Goal: Task Accomplishment & Management: Use online tool/utility

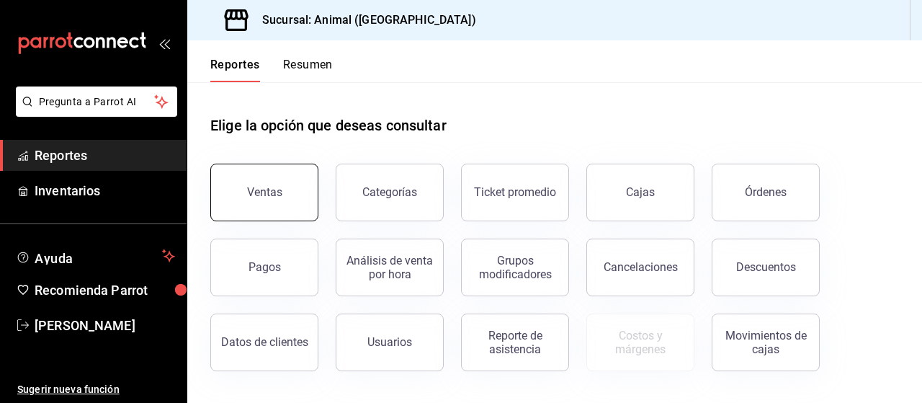
click at [258, 191] on div "Ventas" at bounding box center [264, 192] width 35 height 14
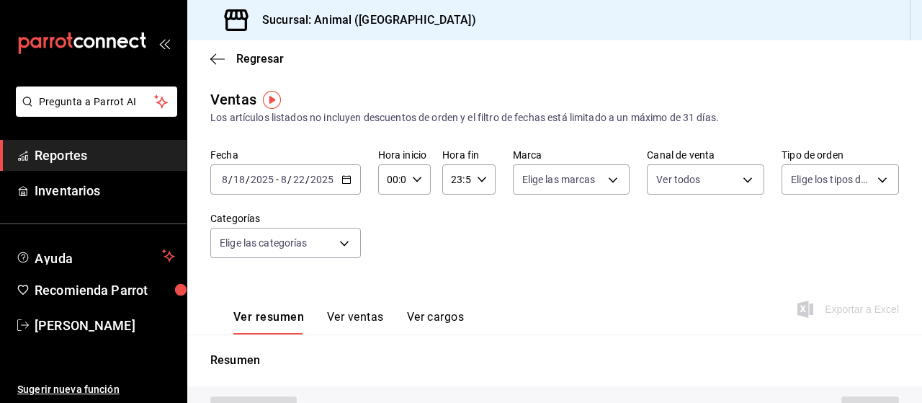
type input "PARROT,UBER_EATS,RAPPI,DIDI_FOOD,ONLINE"
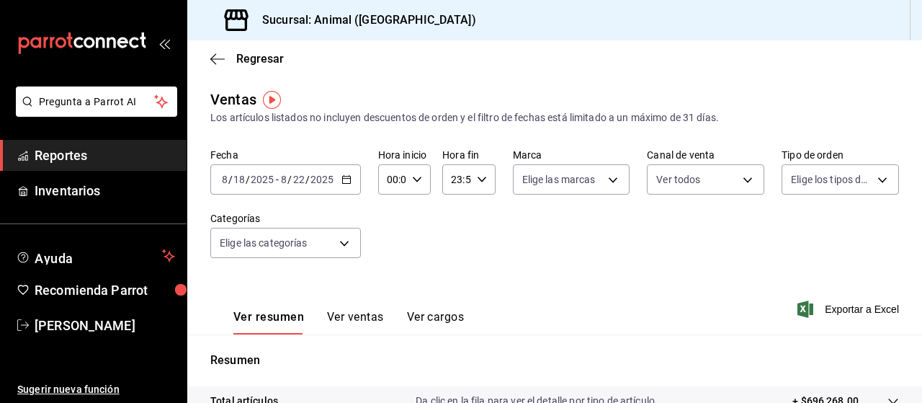
click at [347, 180] on icon "button" at bounding box center [346, 179] width 10 height 10
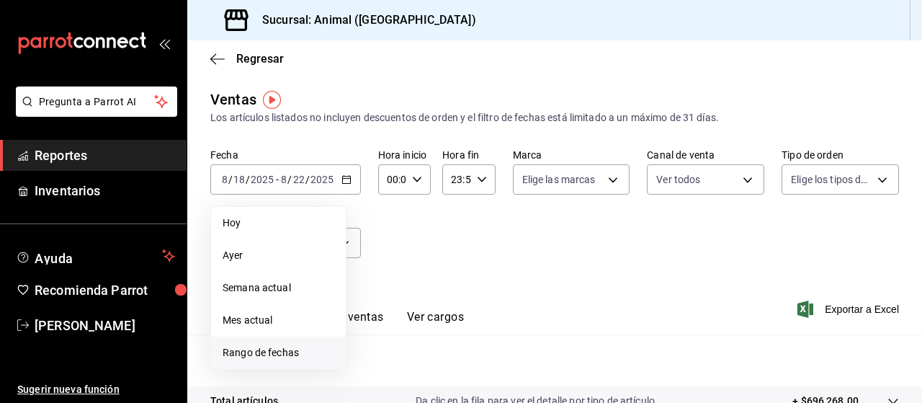
click at [250, 342] on span "Rango de fechas" at bounding box center [279, 352] width 112 height 15
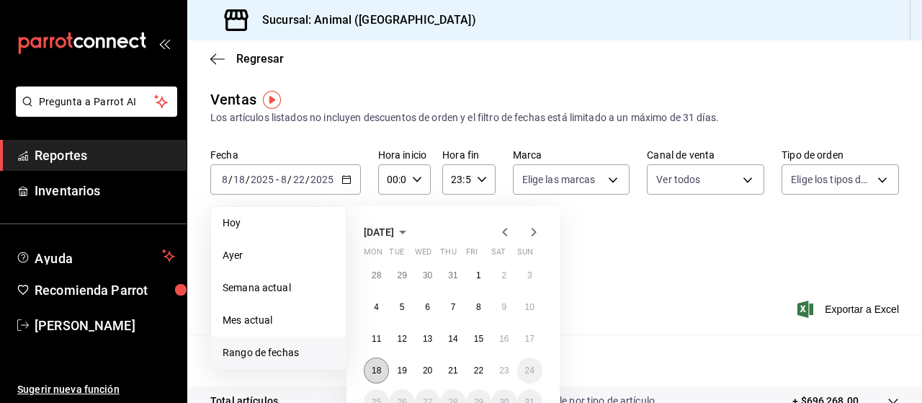
click at [377, 342] on abbr "18" at bounding box center [376, 370] width 9 height 10
click at [510, 342] on button "23" at bounding box center [503, 370] width 25 height 26
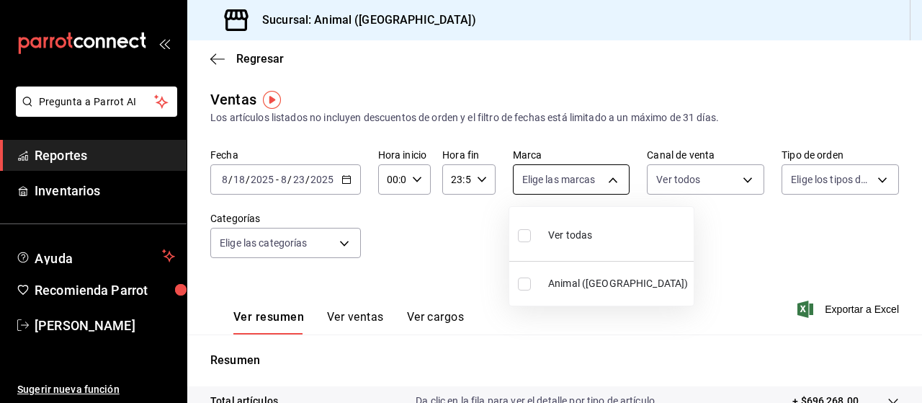
click at [554, 176] on body "Pregunta a Parrot AI Reportes Inventarios Ayuda Recomienda Parrot [PERSON_NAME]…" at bounding box center [461, 201] width 922 height 403
click at [527, 234] on input "checkbox" at bounding box center [524, 235] width 13 height 13
checkbox input "true"
type input "96838179-8fbb-4073-aae3-1789726318c8"
checkbox input "true"
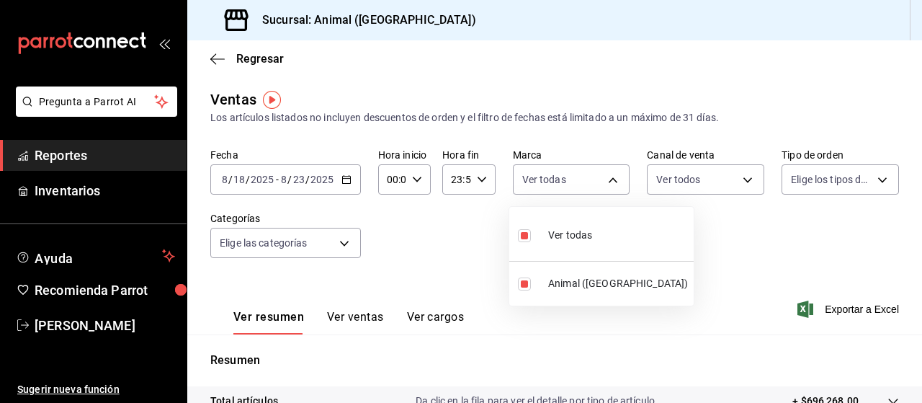
click at [554, 181] on div at bounding box center [461, 201] width 922 height 403
click at [554, 181] on body "Pregunta a Parrot AI Reportes Inventarios Ayuda Recomienda Parrot [PERSON_NAME]…" at bounding box center [461, 201] width 922 height 403
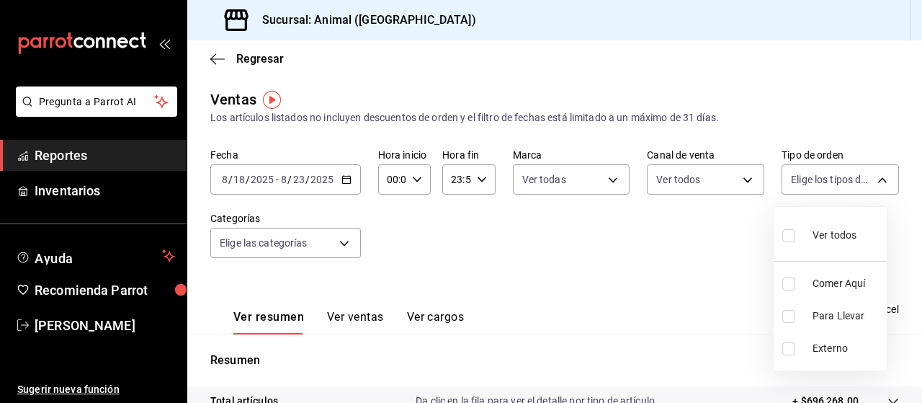
click at [554, 233] on input "checkbox" at bounding box center [788, 235] width 13 height 13
checkbox input "true"
type input "89cc3392-1a89-49ed-91c4-e66ea58282e1,025cf6ae-25b7-4698-bb98-3d77af74a196,EXTER…"
checkbox input "true"
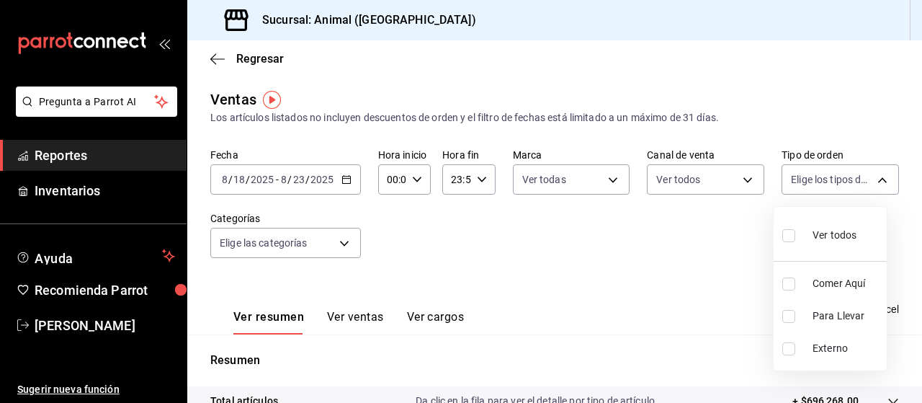
checkbox input "true"
click at [340, 242] on div at bounding box center [461, 201] width 922 height 403
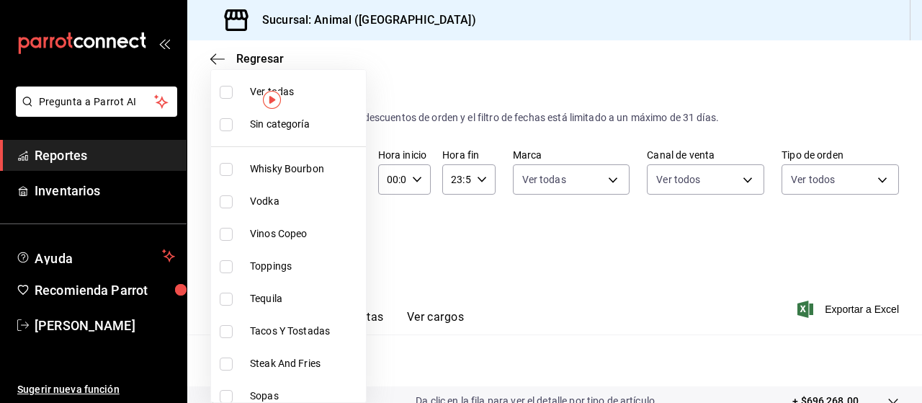
click at [340, 242] on body "Pregunta a Parrot AI Reportes Inventarios Ayuda Recomienda Parrot [PERSON_NAME]…" at bounding box center [461, 201] width 922 height 403
click at [228, 89] on input "checkbox" at bounding box center [226, 92] width 13 height 13
checkbox input "true"
type input "696422f3-042f-4992-a796-20cec1d2addd,ab2f2cdd-2d2d-455a-bd59-969ed93fbee5,5744a…"
checkbox input "true"
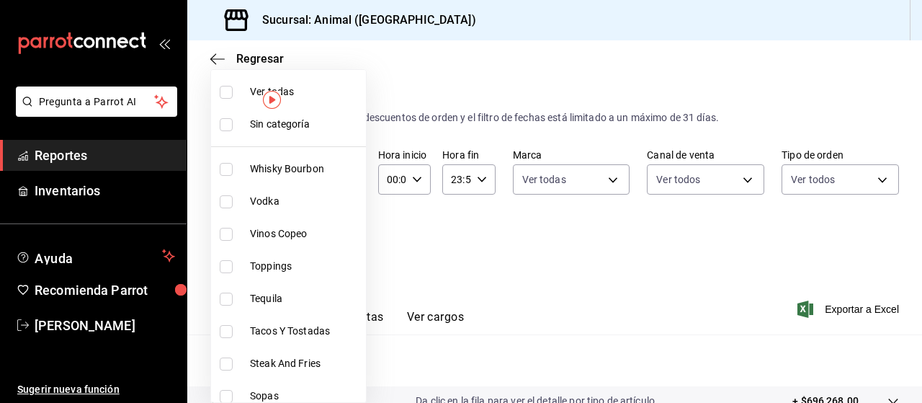
checkbox input "true"
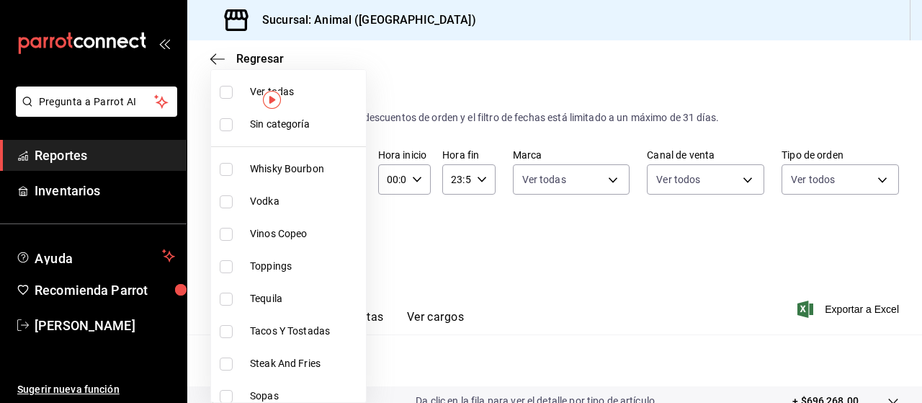
checkbox input "true"
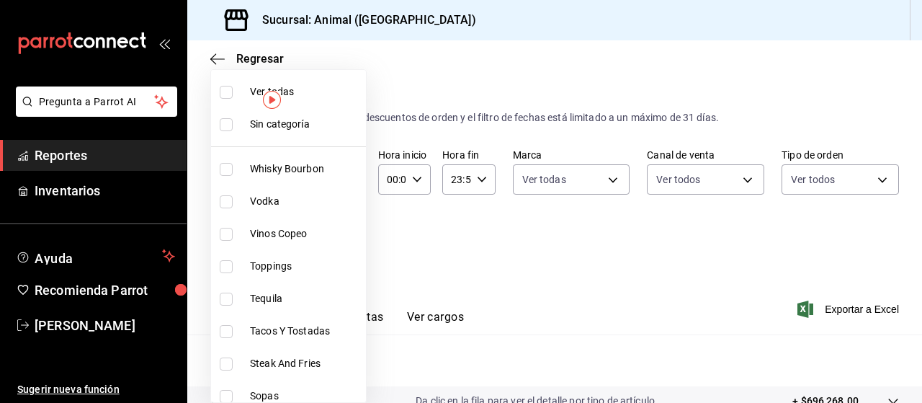
checkbox input "true"
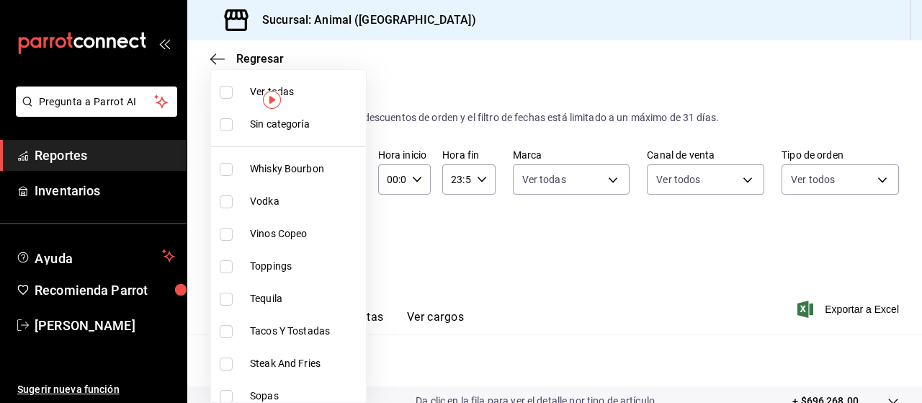
checkbox input "true"
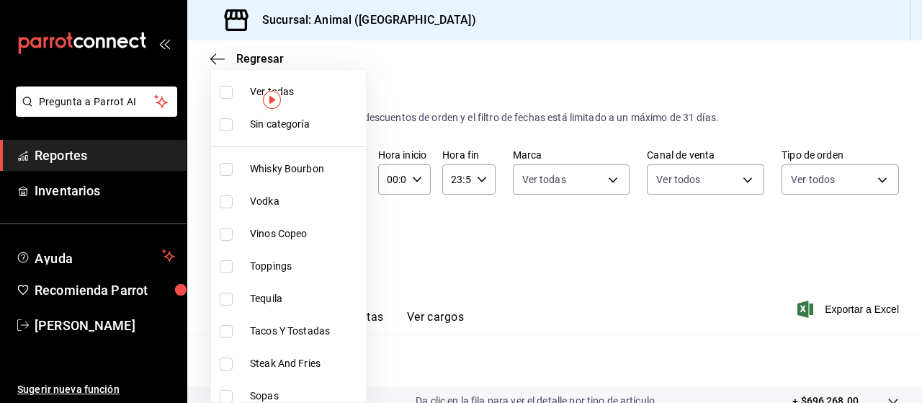
checkbox input "true"
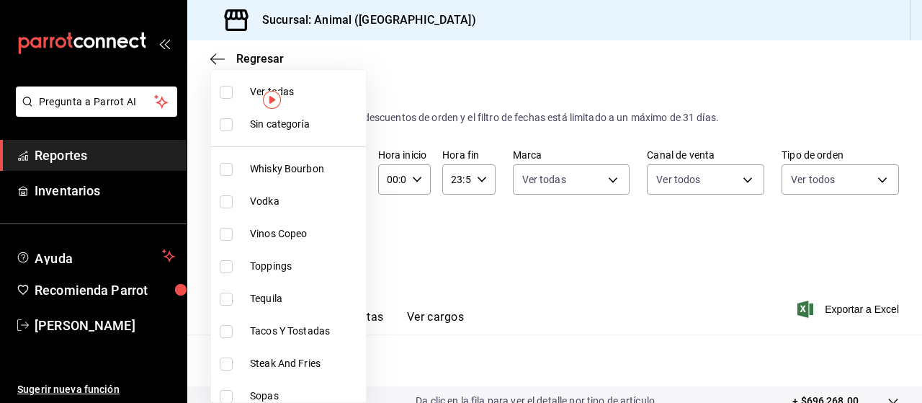
checkbox input "true"
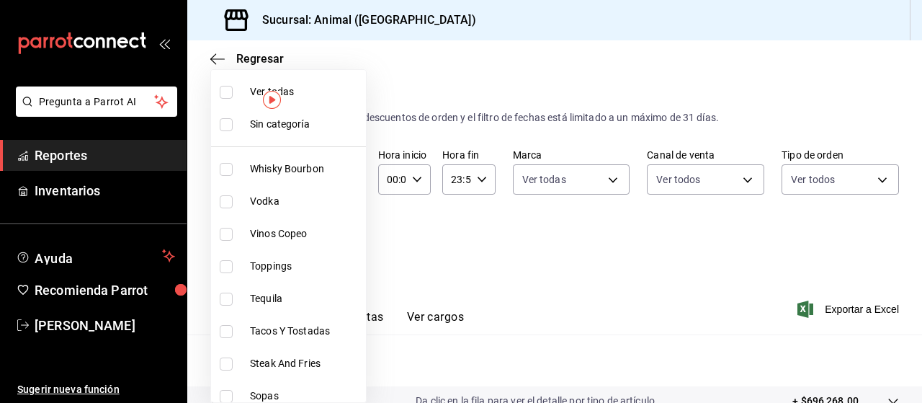
checkbox input "true"
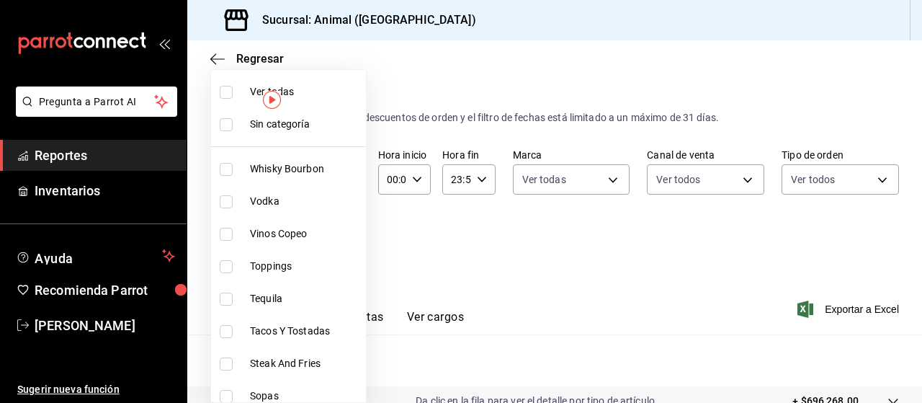
checkbox input "true"
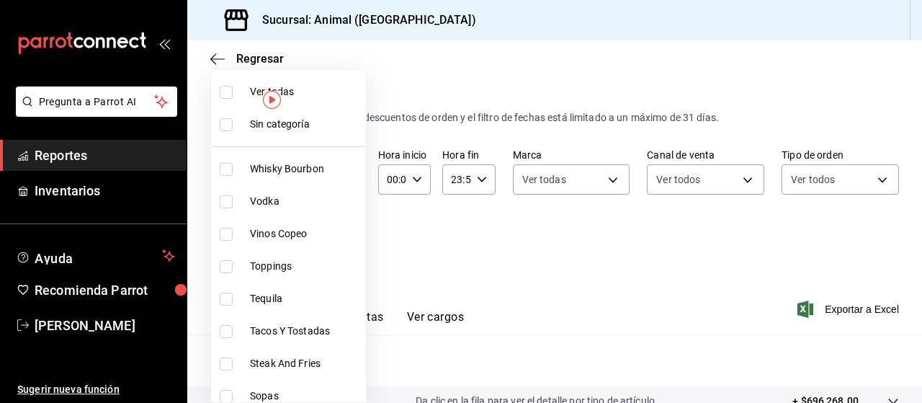
checkbox input "true"
click at [554, 279] on div at bounding box center [461, 201] width 922 height 403
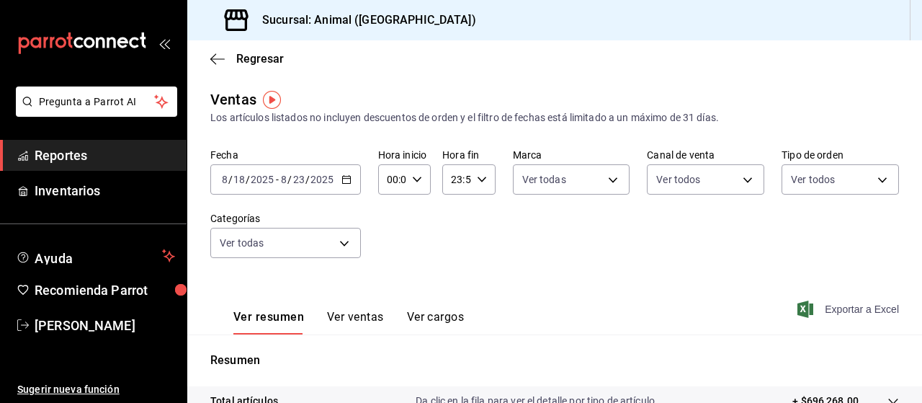
click at [554, 315] on span "Exportar a Excel" at bounding box center [849, 308] width 99 height 17
